Goal: Task Accomplishment & Management: Manage account settings

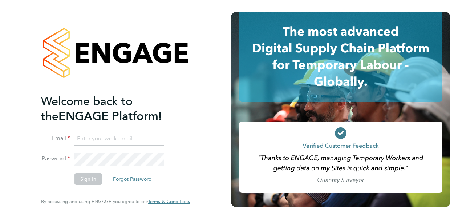
click at [125, 137] on input at bounding box center [120, 138] width 90 height 13
type input "sofia.bari@prsjobs.com"
click at [92, 180] on button "Sign In" at bounding box center [89, 179] width 28 height 12
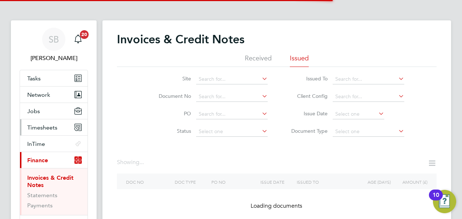
click at [30, 125] on span "Timesheets" at bounding box center [42, 127] width 30 height 7
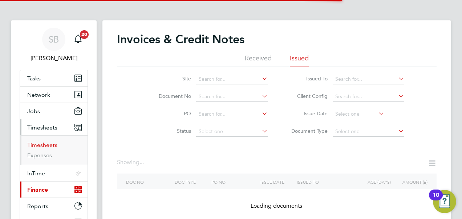
click at [39, 145] on link "Timesheets" at bounding box center [42, 144] width 30 height 7
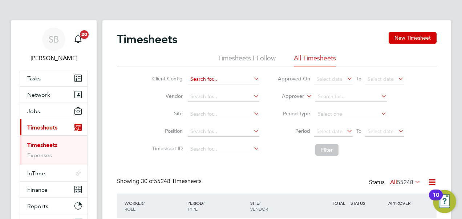
click at [223, 82] on input at bounding box center [224, 79] width 72 height 10
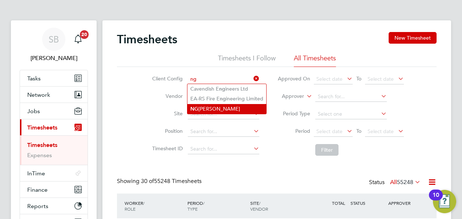
click at [215, 106] on li "[PERSON_NAME]" at bounding box center [227, 109] width 79 height 10
type input "[PERSON_NAME]"
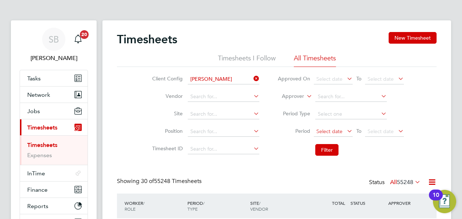
click at [323, 128] on span "Select date" at bounding box center [330, 131] width 26 height 7
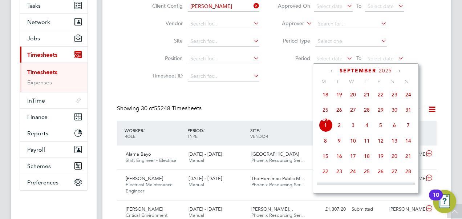
click at [331, 71] on icon at bounding box center [332, 71] width 7 height 8
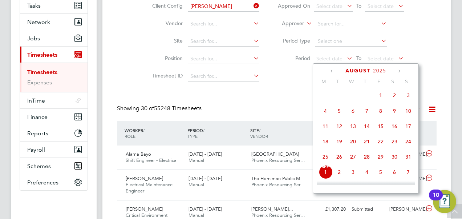
click at [409, 158] on span "31" at bounding box center [409, 157] width 14 height 14
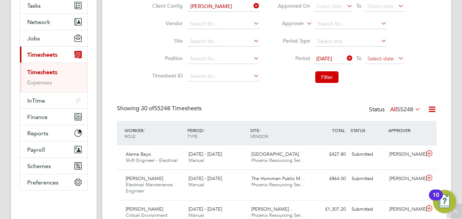
click at [381, 58] on span "Select date" at bounding box center [381, 58] width 26 height 7
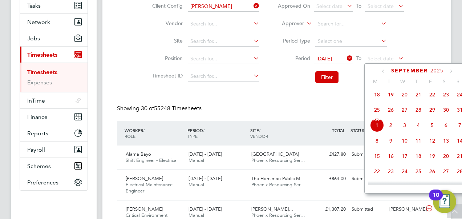
click at [379, 127] on span "[DATE]" at bounding box center [377, 125] width 14 height 14
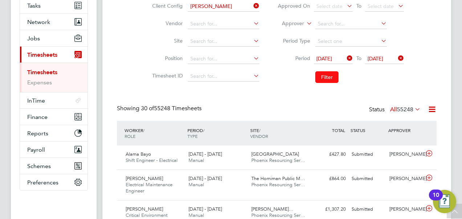
click at [323, 72] on button "Filter" at bounding box center [327, 77] width 23 height 12
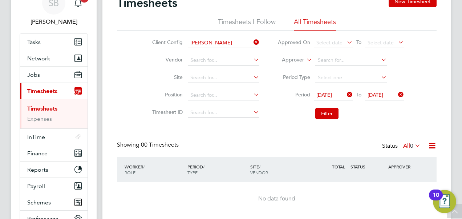
click at [300, 61] on label "Approver" at bounding box center [288, 59] width 33 height 7
click at [286, 68] on li "Worker" at bounding box center [287, 68] width 36 height 9
click at [340, 113] on li "Filter" at bounding box center [341, 113] width 145 height 19
click at [331, 114] on button "Filter" at bounding box center [327, 114] width 23 height 12
click at [37, 105] on link "Timesheets" at bounding box center [42, 108] width 30 height 7
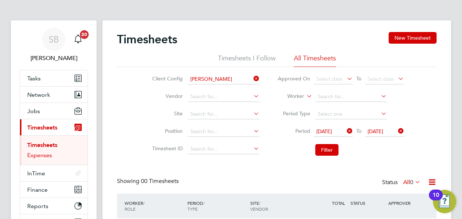
click at [49, 152] on link "Expenses" at bounding box center [39, 155] width 25 height 7
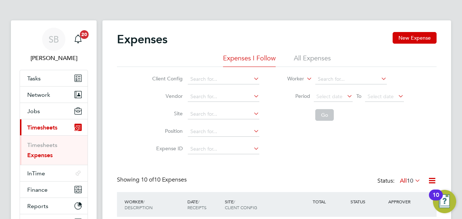
click at [47, 138] on ul "Timesheets Expenses" at bounding box center [54, 149] width 68 height 29
click at [40, 145] on link "Timesheets" at bounding box center [42, 144] width 30 height 7
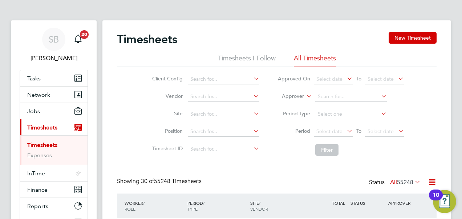
click at [302, 92] on li "Approver" at bounding box center [341, 96] width 145 height 17
click at [305, 94] on icon at bounding box center [305, 94] width 0 height 7
click at [289, 105] on li "Worker" at bounding box center [287, 104] width 36 height 9
click at [328, 149] on button "Filter" at bounding box center [327, 150] width 23 height 12
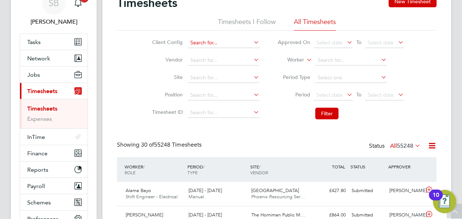
click at [223, 41] on input at bounding box center [224, 43] width 72 height 10
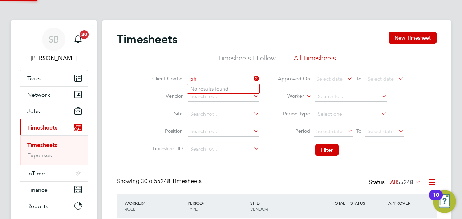
type input "p"
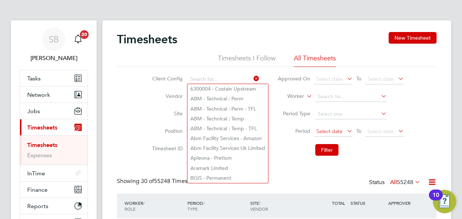
click at [336, 130] on span "Select date" at bounding box center [330, 131] width 26 height 7
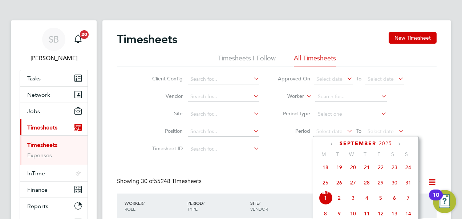
click at [329, 144] on div "[DATE]" at bounding box center [366, 143] width 98 height 7
click at [332, 143] on icon at bounding box center [332, 144] width 7 height 8
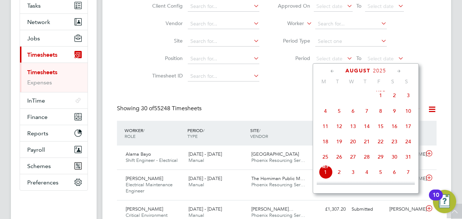
click at [407, 158] on span "31" at bounding box center [409, 157] width 14 height 14
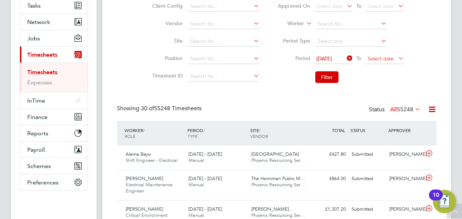
click at [374, 57] on span "Select date" at bounding box center [381, 58] width 26 height 7
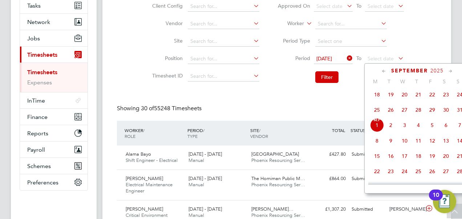
click at [379, 128] on span "[DATE]" at bounding box center [377, 125] width 14 height 14
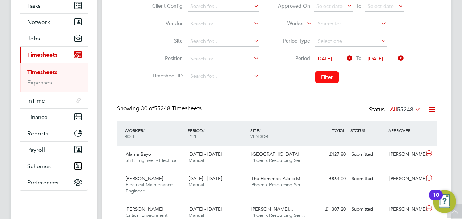
click at [329, 75] on button "Filter" at bounding box center [327, 77] width 23 height 12
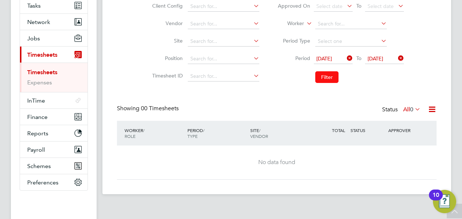
click at [322, 80] on button "Filter" at bounding box center [327, 77] width 23 height 12
click at [332, 57] on span "[DATE]" at bounding box center [325, 58] width 16 height 7
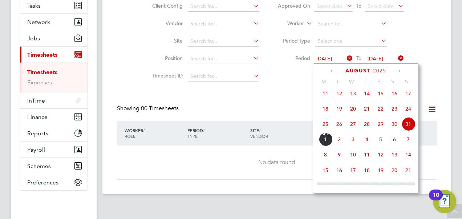
click at [395, 128] on span "30" at bounding box center [395, 124] width 14 height 14
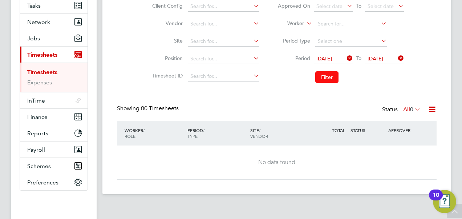
click at [329, 73] on button "Filter" at bounding box center [327, 77] width 23 height 12
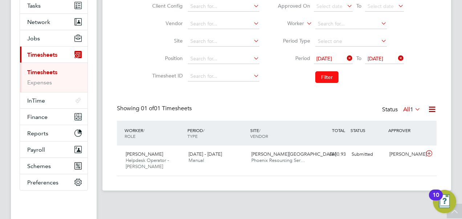
click at [329, 73] on button "Filter" at bounding box center [327, 77] width 23 height 12
click at [323, 55] on span "[DATE]" at bounding box center [333, 59] width 39 height 10
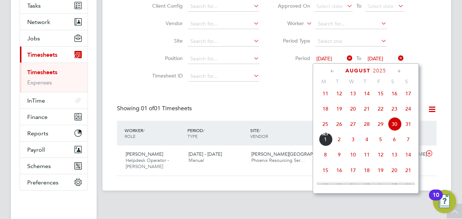
click at [394, 112] on span "23" at bounding box center [395, 109] width 14 height 14
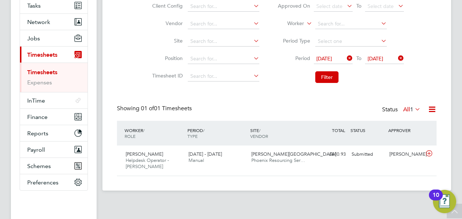
click at [383, 57] on span "[DATE]" at bounding box center [376, 58] width 16 height 7
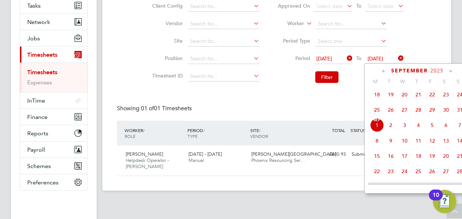
click at [373, 128] on span "[DATE]" at bounding box center [377, 125] width 14 height 14
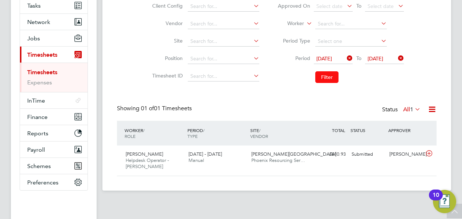
click at [326, 75] on button "Filter" at bounding box center [327, 77] width 23 height 12
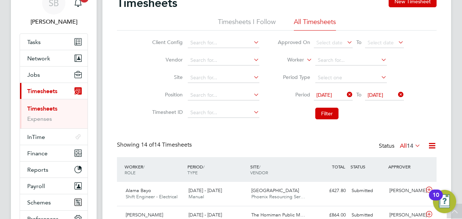
click at [330, 97] on span "[DATE]" at bounding box center [333, 96] width 39 height 10
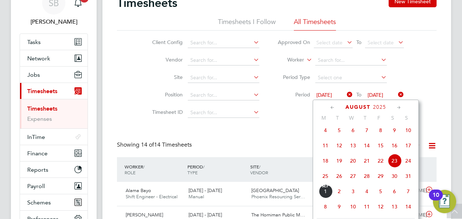
click at [329, 108] on icon at bounding box center [332, 108] width 7 height 8
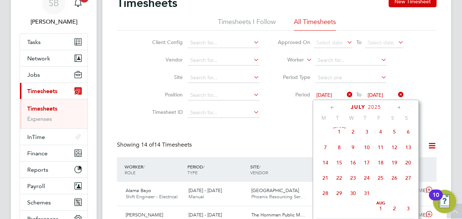
click at [409, 178] on span "27" at bounding box center [409, 178] width 14 height 14
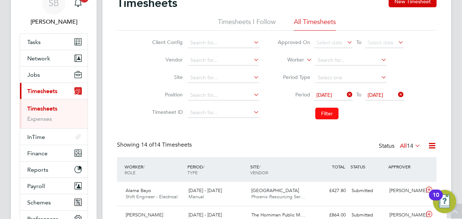
click at [330, 112] on button "Filter" at bounding box center [327, 114] width 23 height 12
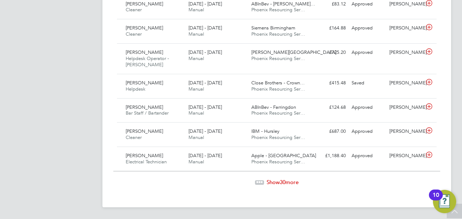
click at [272, 182] on span "Show 30 more" at bounding box center [283, 181] width 32 height 7
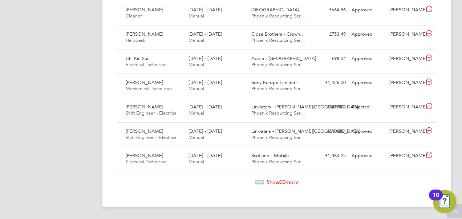
click at [279, 181] on span "Show 30 more" at bounding box center [283, 181] width 32 height 7
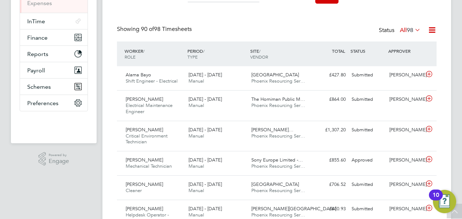
click at [431, 29] on icon at bounding box center [432, 29] width 9 height 9
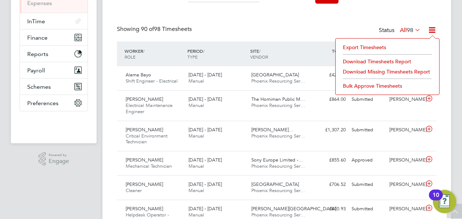
click at [378, 62] on li "Download Timesheets Report" at bounding box center [388, 61] width 96 height 10
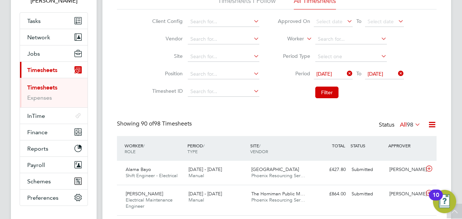
scroll to position [43, 0]
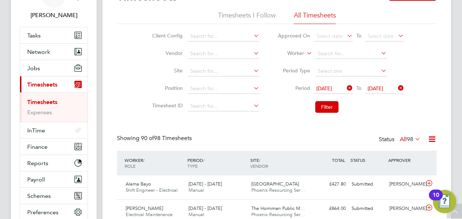
click at [346, 88] on icon at bounding box center [346, 88] width 0 height 10
click at [397, 88] on icon at bounding box center [397, 88] width 0 height 10
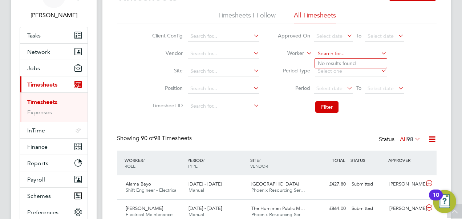
click at [345, 56] on input at bounding box center [352, 54] width 72 height 10
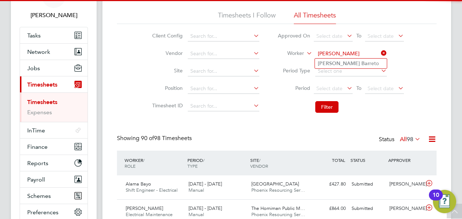
click at [351, 57] on input "[PERSON_NAME]" at bounding box center [352, 54] width 72 height 10
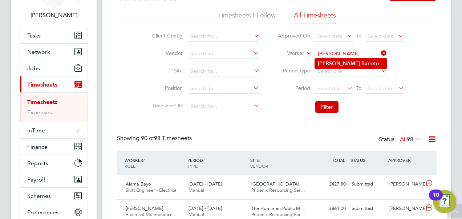
click at [362, 61] on b "Bar" at bounding box center [366, 63] width 8 height 6
type input "[PERSON_NAME]"
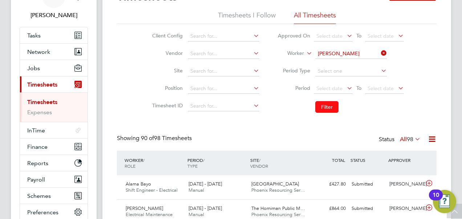
click at [326, 103] on button "Filter" at bounding box center [327, 107] width 23 height 12
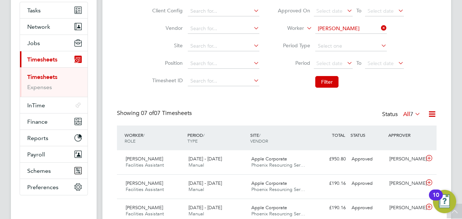
scroll to position [79, 0]
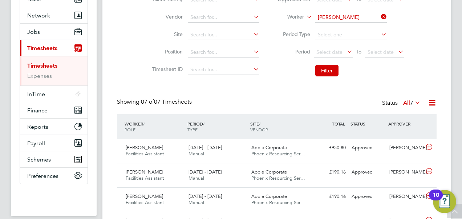
click at [429, 103] on icon at bounding box center [432, 102] width 9 height 9
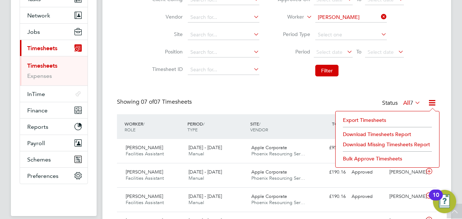
click at [374, 130] on li "Download Timesheets Report" at bounding box center [388, 134] width 96 height 10
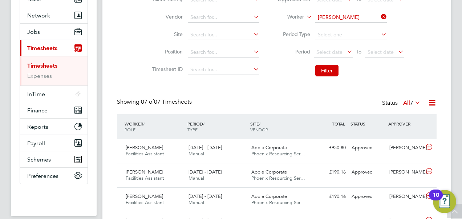
drag, startPoint x: 266, startPoint y: 97, endPoint x: 298, endPoint y: 88, distance: 33.2
click at [266, 97] on div "Timesheets New Timesheet Timesheets I Follow All Timesheets Client Config Vendo…" at bounding box center [277, 149] width 320 height 393
click at [380, 15] on icon at bounding box center [380, 17] width 0 height 10
click at [347, 20] on input at bounding box center [352, 17] width 72 height 10
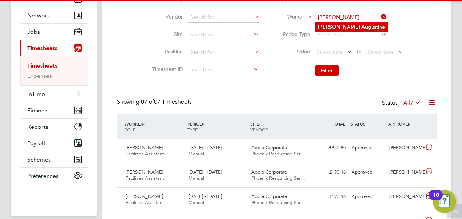
click at [346, 25] on li "[PERSON_NAME] Aug ustine" at bounding box center [351, 27] width 73 height 10
type input "[PERSON_NAME]"
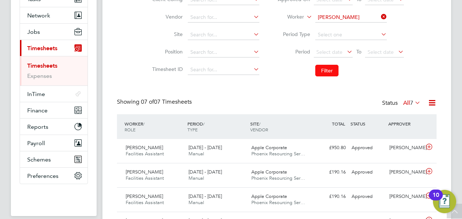
click at [330, 65] on button "Filter" at bounding box center [327, 71] width 23 height 12
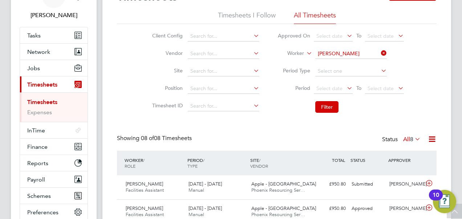
click at [432, 139] on icon at bounding box center [432, 138] width 9 height 9
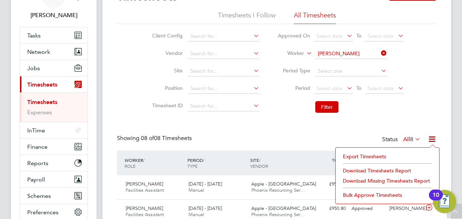
click at [364, 168] on li "Download Timesheets Report" at bounding box center [388, 170] width 96 height 10
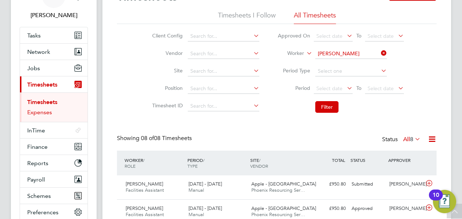
click at [38, 115] on link "Expenses" at bounding box center [39, 112] width 25 height 7
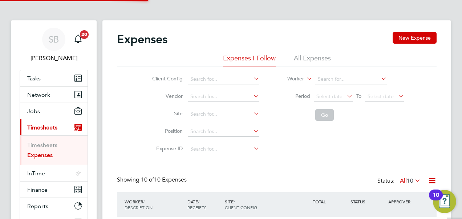
scroll to position [4, 4]
click at [320, 77] on input at bounding box center [352, 79] width 72 height 10
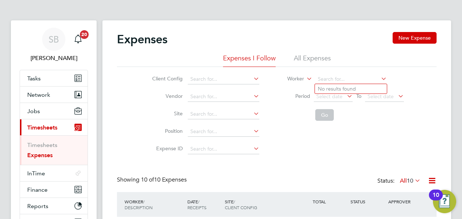
click at [314, 57] on li "All Expenses" at bounding box center [312, 60] width 37 height 13
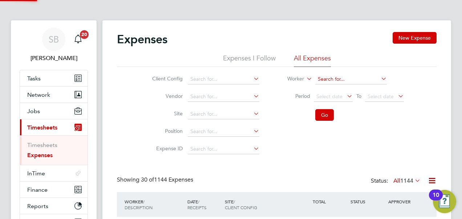
click at [329, 78] on input at bounding box center [352, 79] width 72 height 10
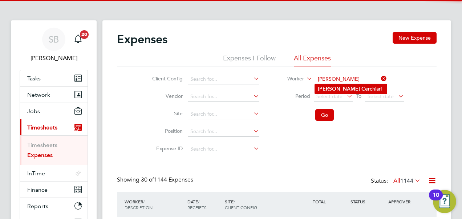
click at [335, 84] on li "[PERSON_NAME] chiari" at bounding box center [351, 89] width 72 height 10
type input "[PERSON_NAME]"
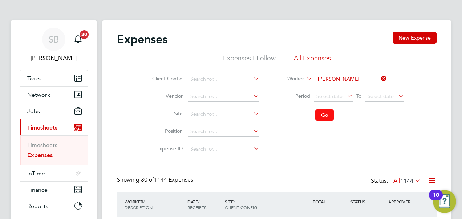
click at [322, 113] on button "Go" at bounding box center [325, 115] width 19 height 12
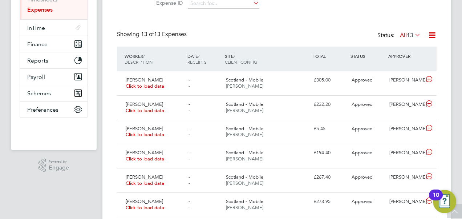
click at [435, 35] on icon at bounding box center [432, 35] width 9 height 9
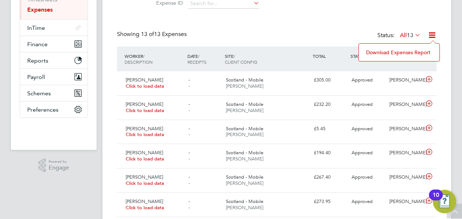
click at [390, 55] on li "Download Expenses Report" at bounding box center [399, 52] width 73 height 10
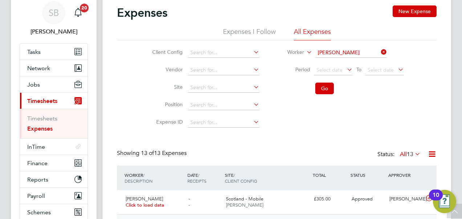
scroll to position [0, 0]
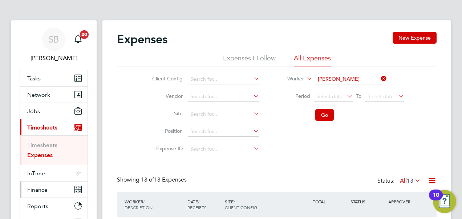
click at [45, 190] on span "Finance" at bounding box center [37, 189] width 20 height 7
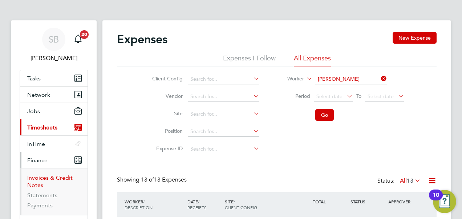
click at [53, 178] on link "Invoices & Credit Notes" at bounding box center [49, 181] width 45 height 14
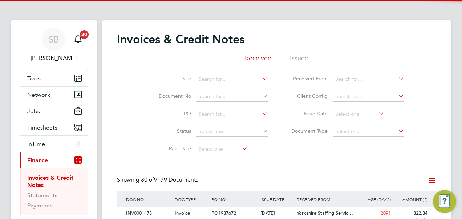
scroll to position [14, 49]
click at [299, 60] on li "Issued" at bounding box center [299, 60] width 19 height 13
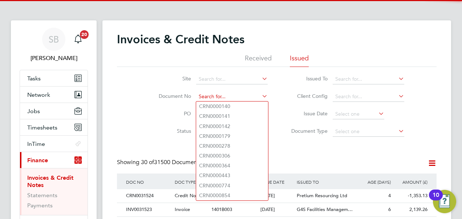
paste input "INV0031513"
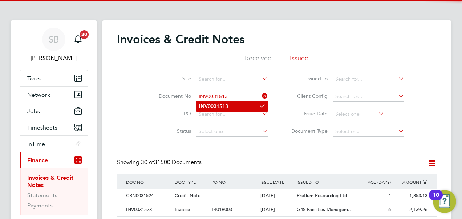
type input "INV0031513"
click at [229, 104] on li "INV0031513" at bounding box center [232, 106] width 72 height 10
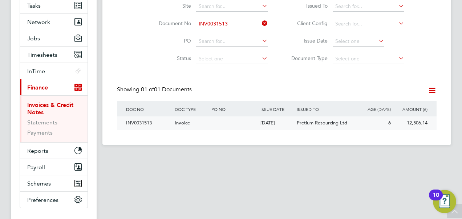
click at [282, 120] on div "[DATE]" at bounding box center [277, 122] width 37 height 13
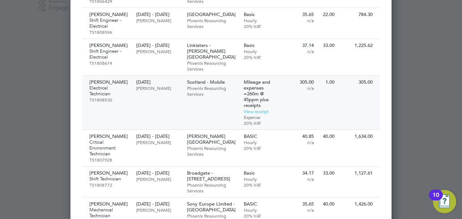
scroll to position [363, 0]
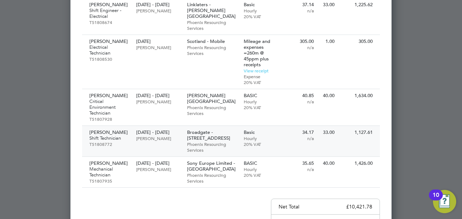
click at [200, 141] on p "Phoenix Resourcing Services" at bounding box center [211, 147] width 49 height 12
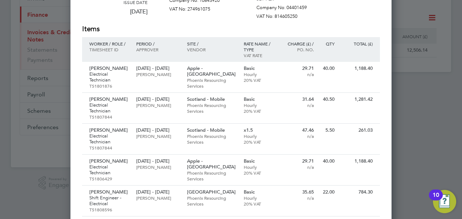
scroll to position [145, 0]
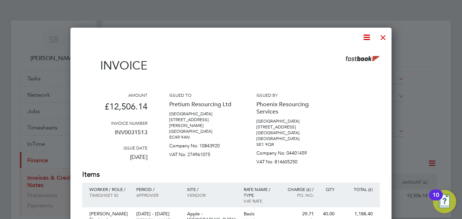
click at [386, 36] on div at bounding box center [383, 35] width 13 height 13
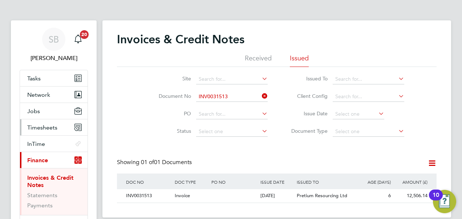
click at [53, 130] on button "Timesheets" at bounding box center [54, 127] width 68 height 16
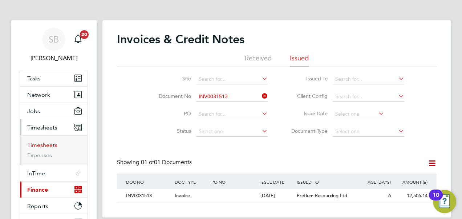
click at [56, 143] on link "Timesheets" at bounding box center [42, 144] width 30 height 7
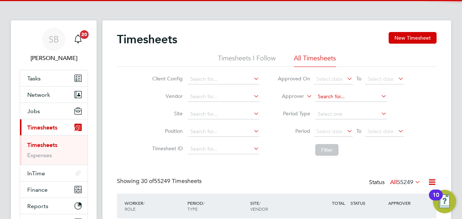
scroll to position [24, 63]
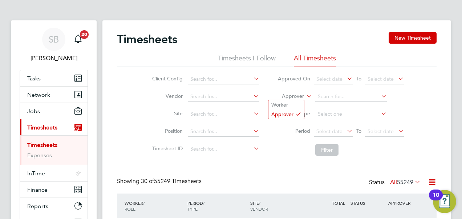
click at [305, 92] on icon at bounding box center [305, 94] width 0 height 7
click at [281, 107] on li "Worker" at bounding box center [287, 104] width 36 height 9
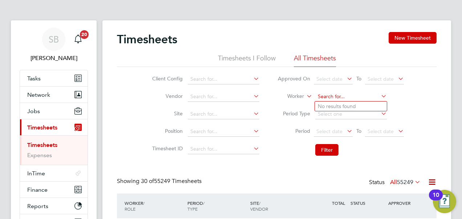
click at [333, 95] on input at bounding box center [352, 97] width 72 height 10
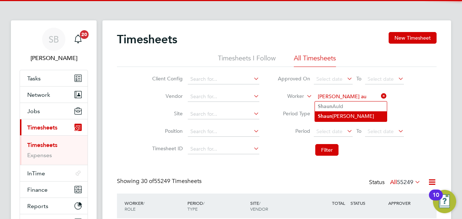
click at [344, 115] on li "Sh au n Augustine" at bounding box center [351, 116] width 72 height 10
type input "[PERSON_NAME]"
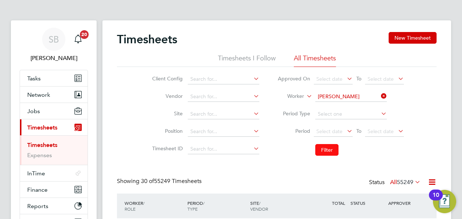
click at [326, 147] on button "Filter" at bounding box center [327, 150] width 23 height 12
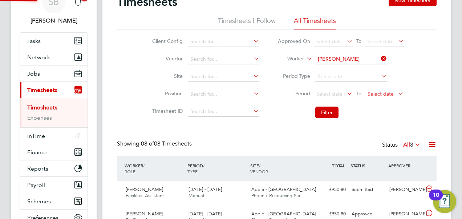
scroll to position [4, 4]
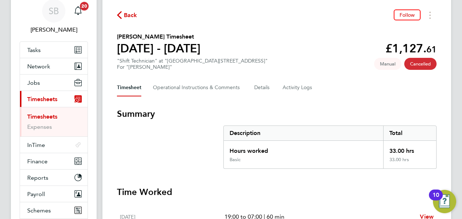
scroll to position [28, 0]
click at [132, 85] on button "Timesheet" at bounding box center [129, 87] width 24 height 17
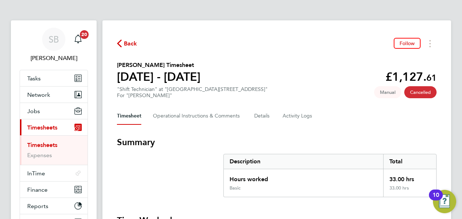
click at [132, 119] on button "Timesheet" at bounding box center [129, 115] width 24 height 17
click at [166, 67] on h2 "Dimitri Laptev's Timesheet" at bounding box center [159, 65] width 84 height 9
click at [51, 125] on span "Timesheets" at bounding box center [42, 127] width 30 height 7
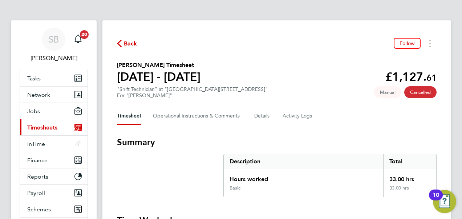
click at [50, 126] on span "Timesheets" at bounding box center [42, 127] width 30 height 7
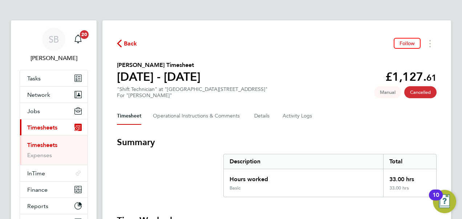
click at [48, 141] on link "Timesheets" at bounding box center [42, 144] width 30 height 7
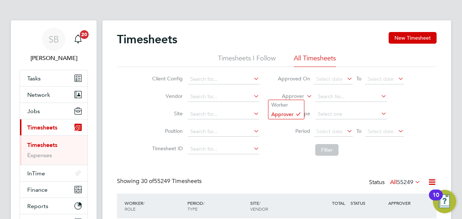
click at [305, 97] on icon at bounding box center [305, 94] width 0 height 7
drag, startPoint x: 305, startPoint y: 100, endPoint x: 312, endPoint y: 99, distance: 7.5
click at [288, 107] on li "Worker" at bounding box center [287, 104] width 36 height 9
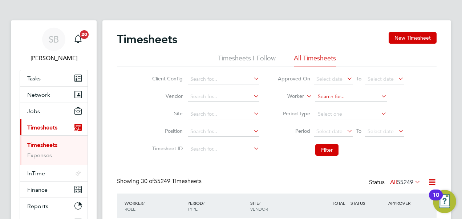
click at [328, 95] on input at bounding box center [352, 97] width 72 height 10
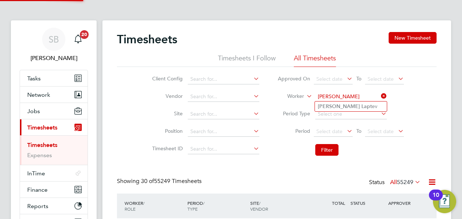
click at [342, 101] on input "dimitri lapt" at bounding box center [352, 97] width 72 height 10
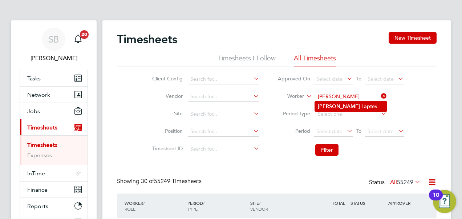
click at [362, 104] on b "Lapt" at bounding box center [367, 106] width 11 height 6
type input "[PERSON_NAME]"
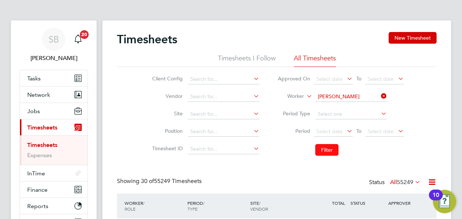
click at [324, 154] on button "Filter" at bounding box center [327, 150] width 23 height 12
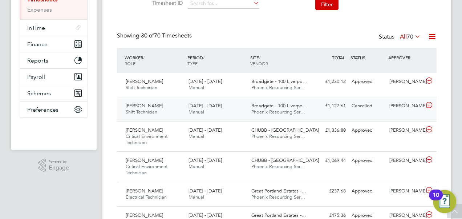
drag, startPoint x: 347, startPoint y: 105, endPoint x: 329, endPoint y: 104, distance: 18.2
click at [322, 104] on div "£1,127.61 Cancelled" at bounding box center [330, 106] width 38 height 12
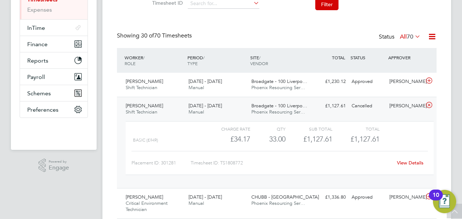
click at [430, 39] on icon at bounding box center [432, 36] width 9 height 9
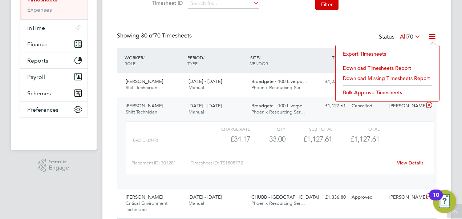
click at [369, 69] on li "Download Timesheets Report" at bounding box center [388, 68] width 96 height 10
